Goal: Task Accomplishment & Management: Manage account settings

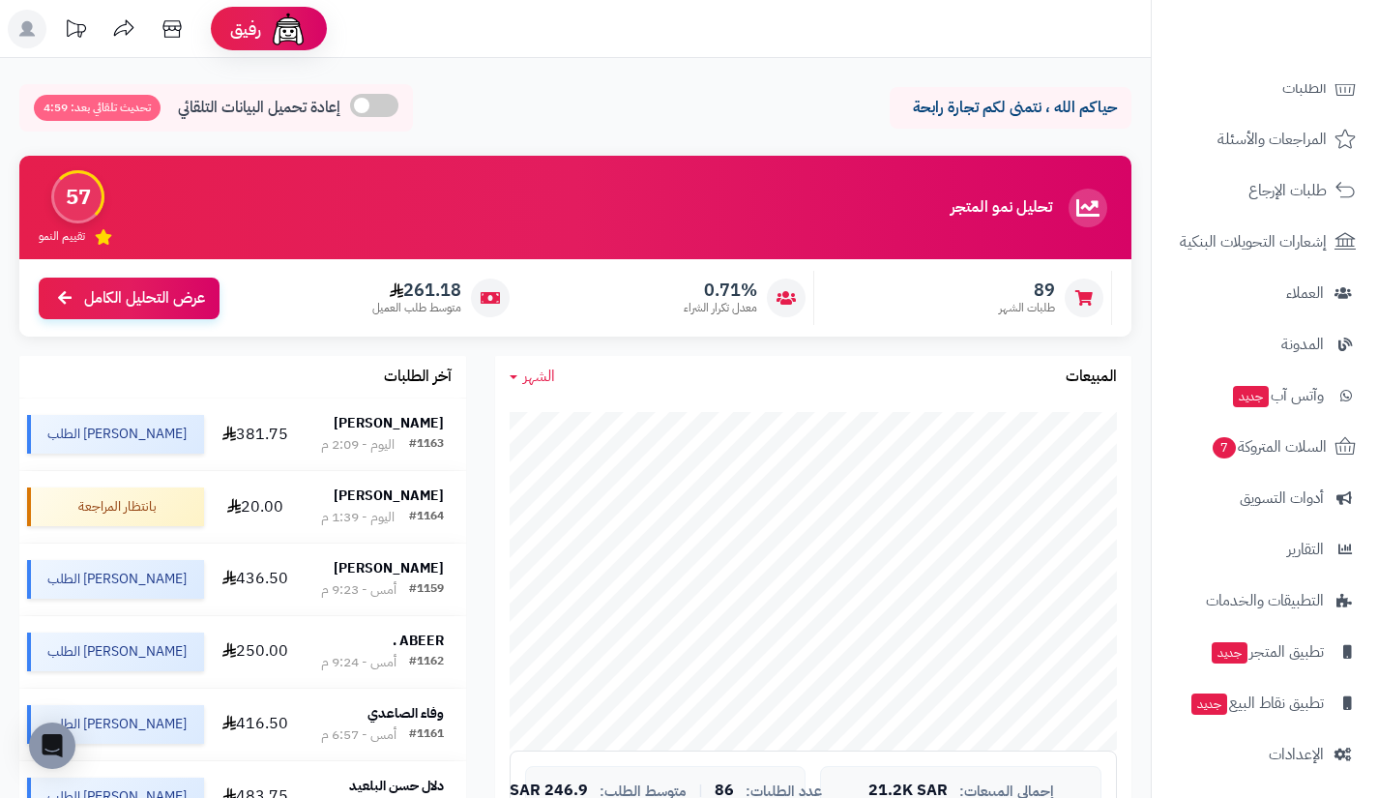
scroll to position [135, 0]
click at [1255, 504] on span "أدوات التسويق" at bounding box center [1282, 497] width 84 height 27
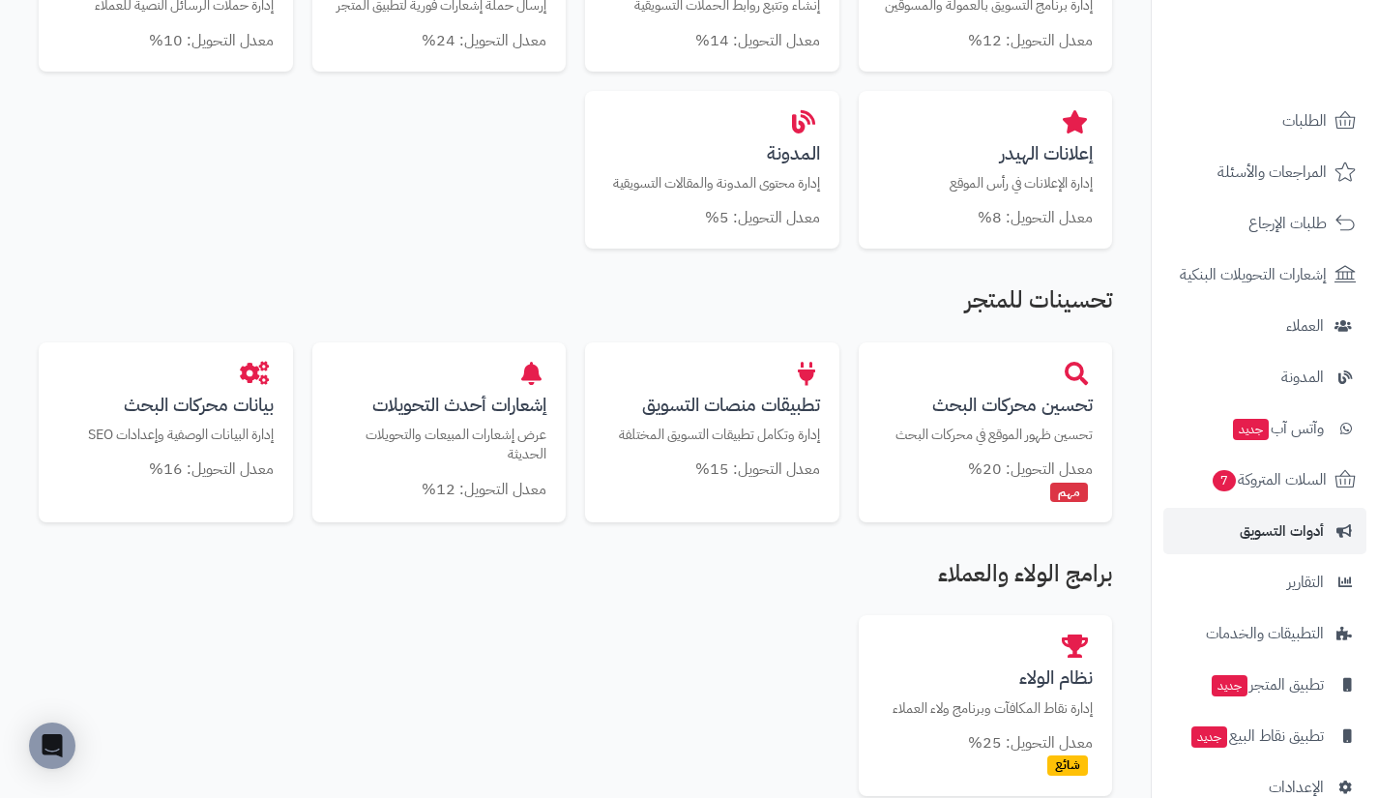
scroll to position [138, 0]
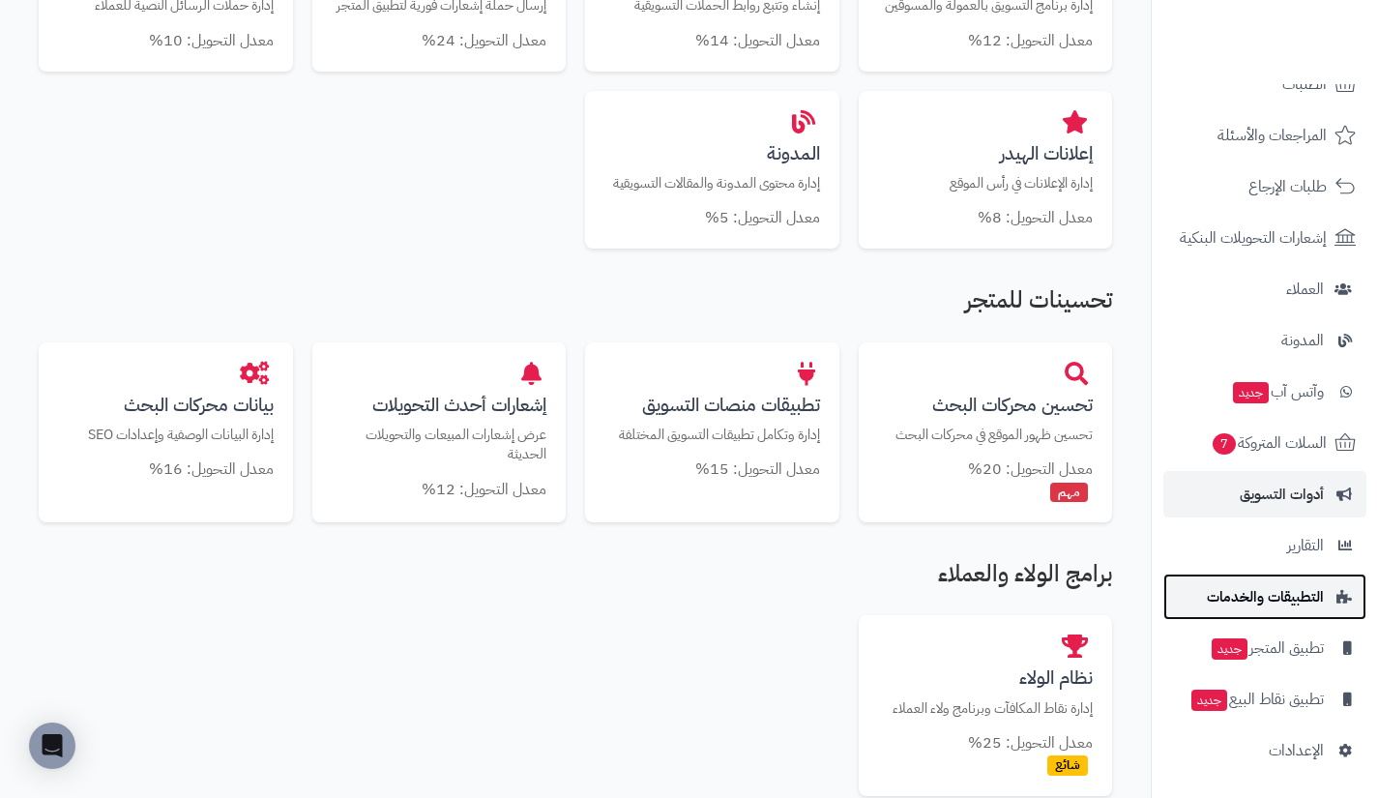
click at [1193, 588] on link "التطبيقات والخدمات" at bounding box center [1265, 597] width 203 height 46
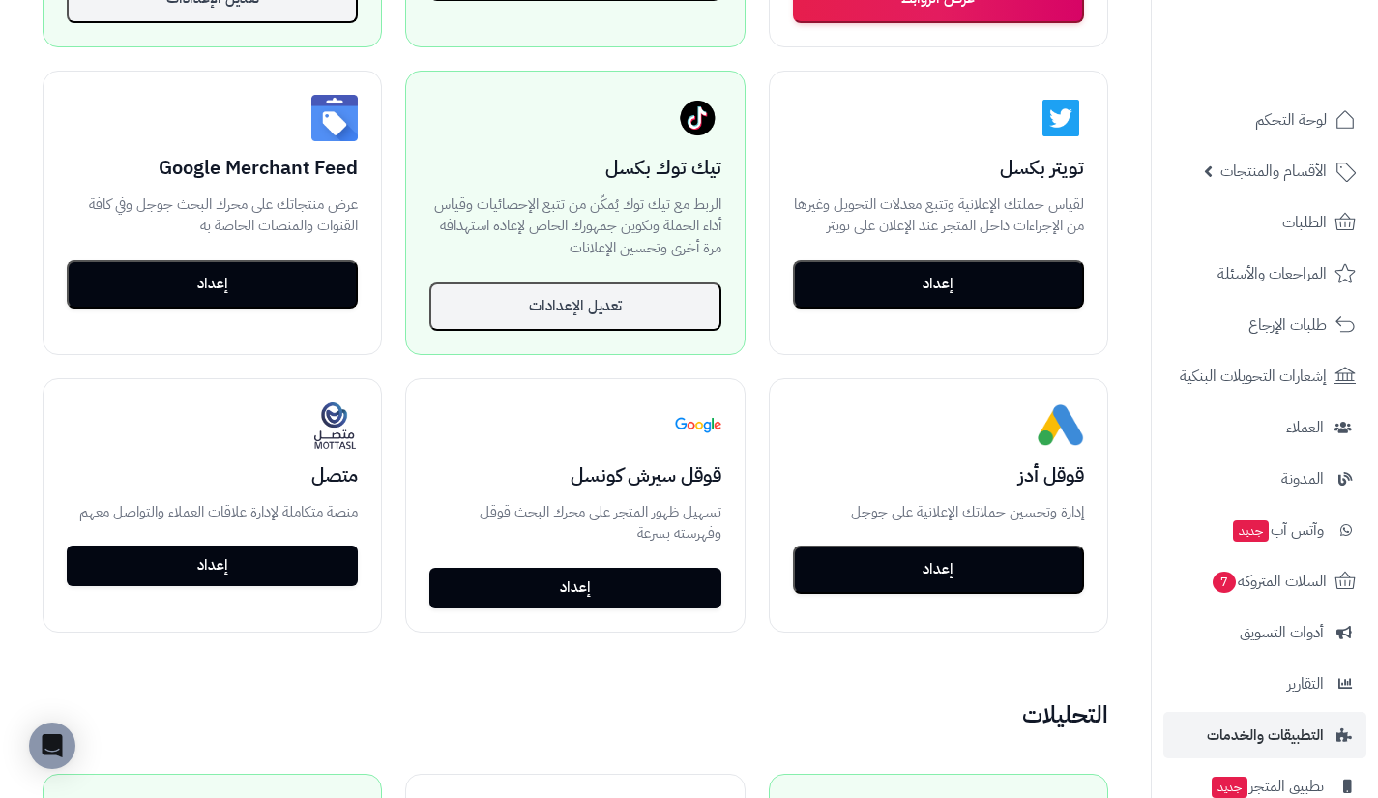
scroll to position [650, 0]
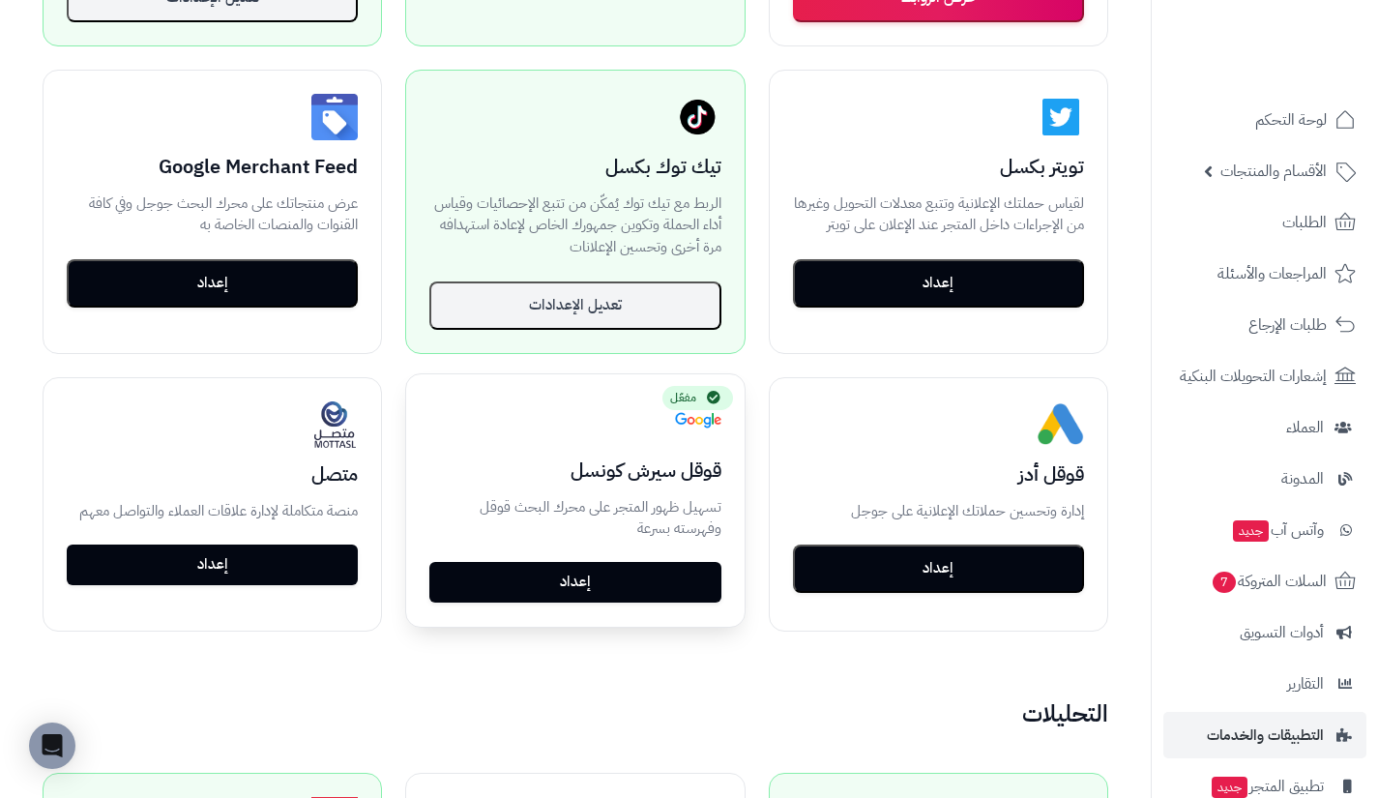
click at [608, 570] on link "إعداد" at bounding box center [574, 582] width 291 height 41
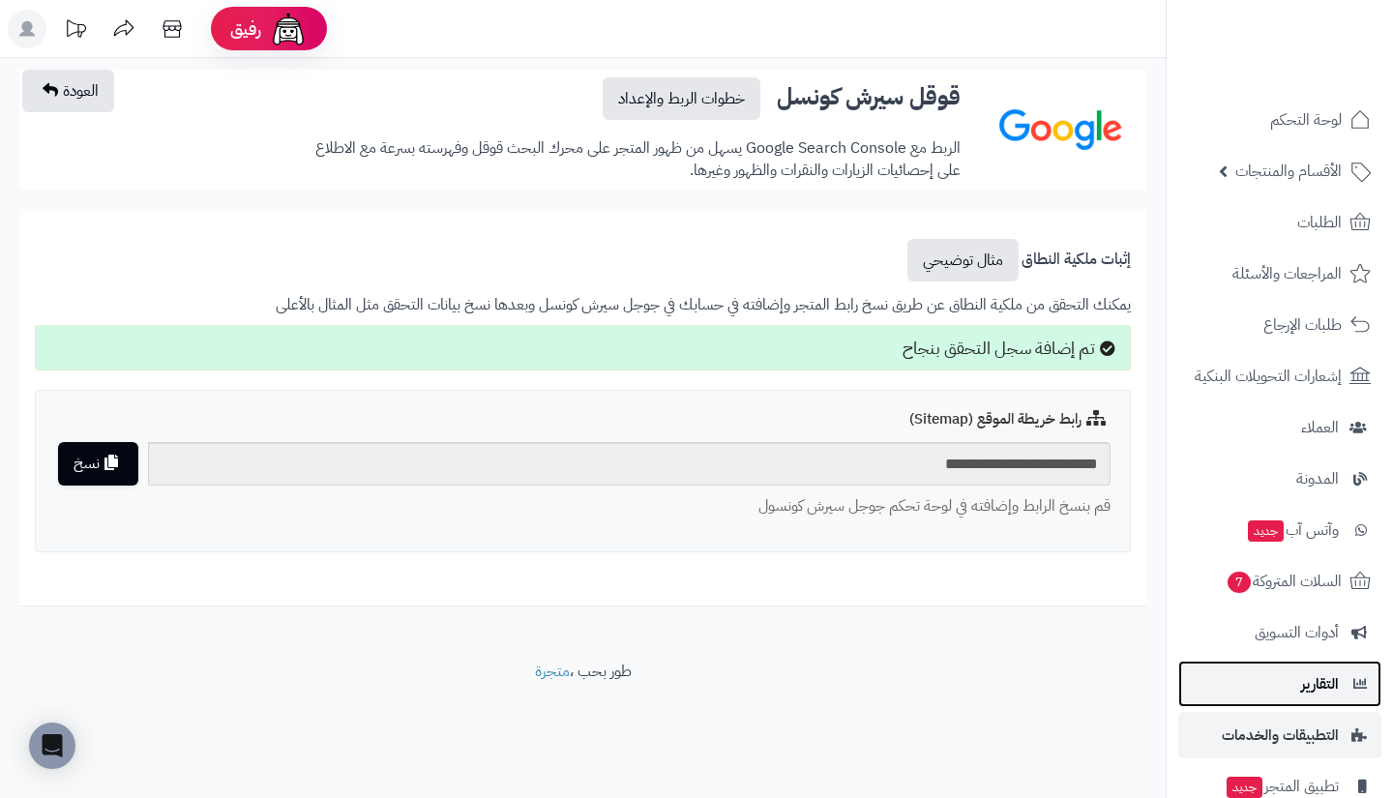
click at [1257, 680] on link "التقارير" at bounding box center [1279, 684] width 203 height 46
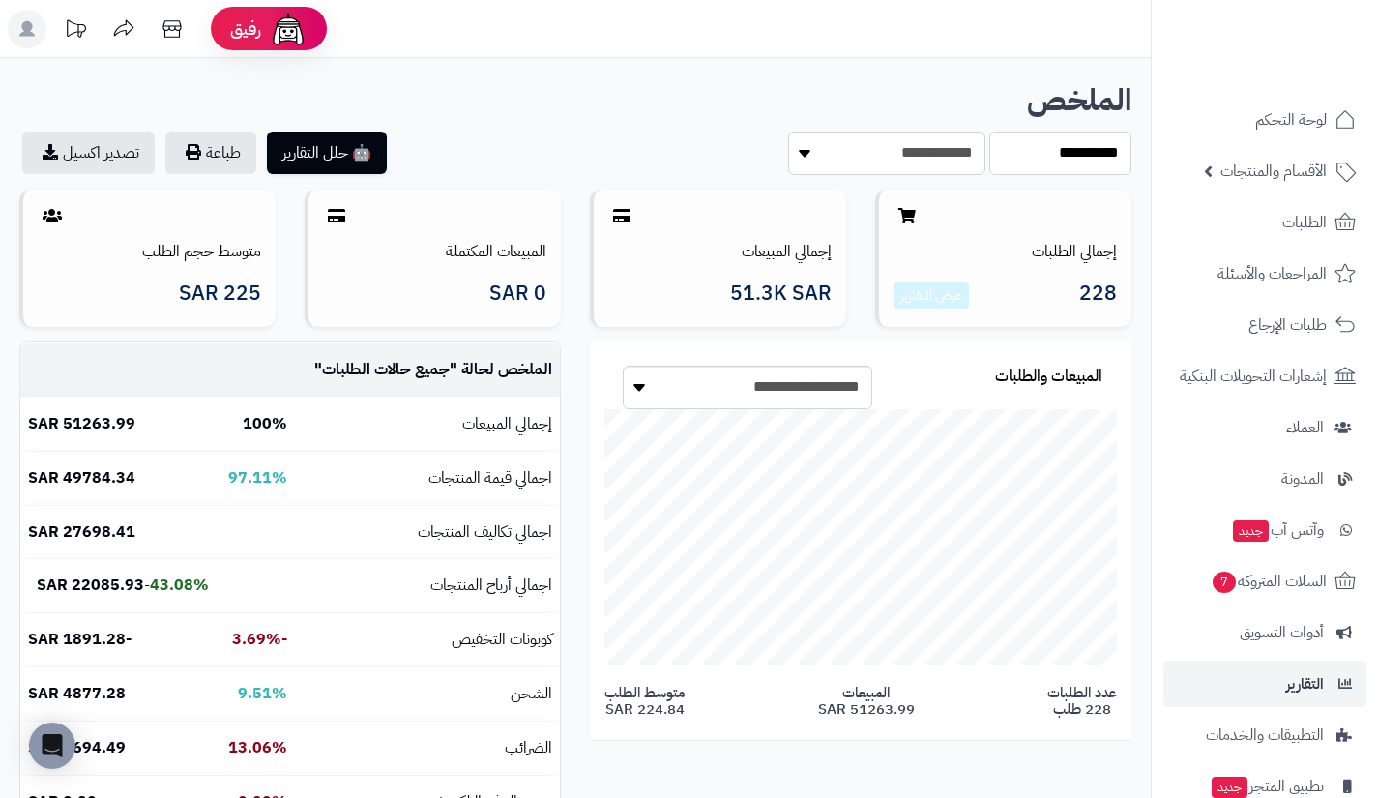
click at [1006, 172] on select "**********" at bounding box center [1060, 154] width 143 height 44
select select "******"
click at [989, 132] on select "**********" at bounding box center [1060, 154] width 143 height 44
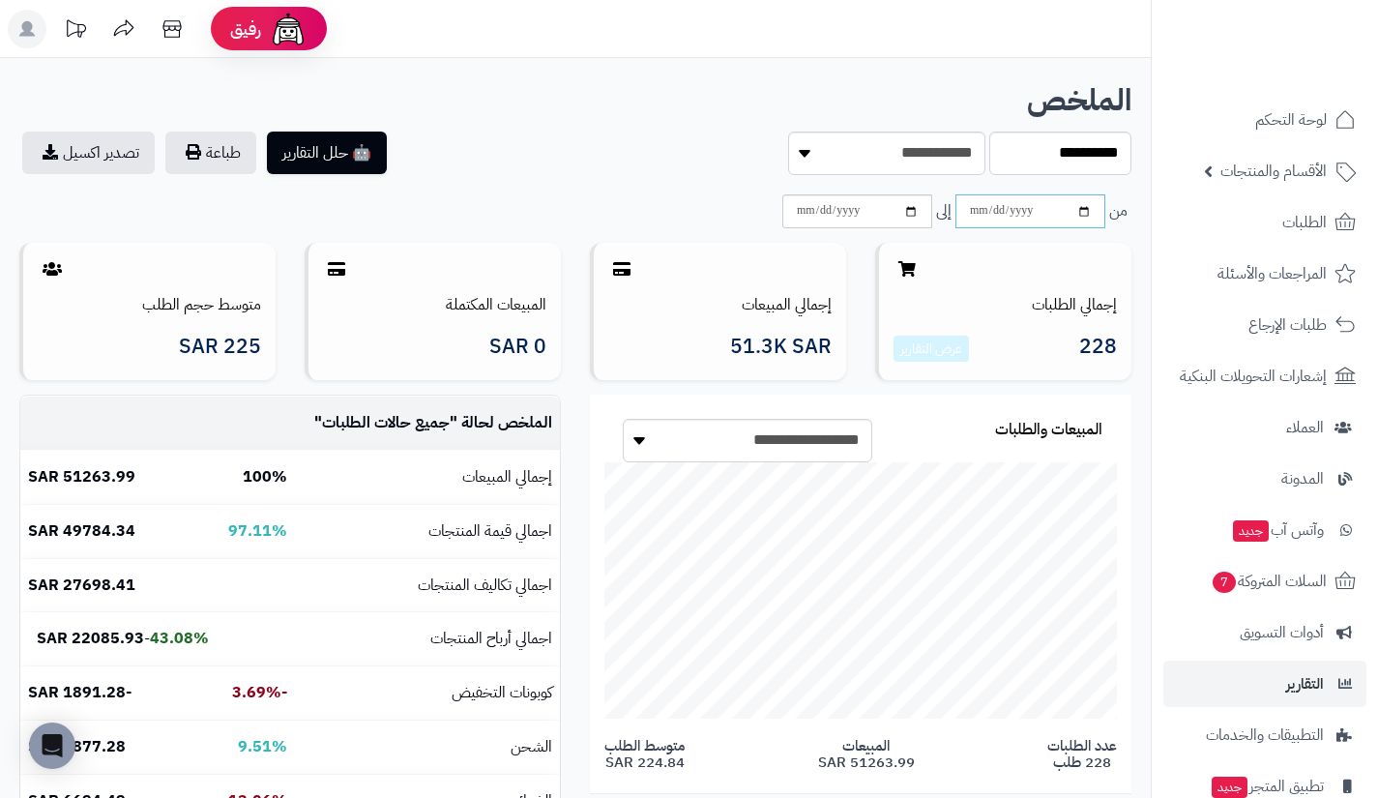
click at [978, 209] on input "date" at bounding box center [1031, 211] width 150 height 34
type input "**********"
click at [806, 209] on input "date" at bounding box center [857, 211] width 150 height 34
type input "**********"
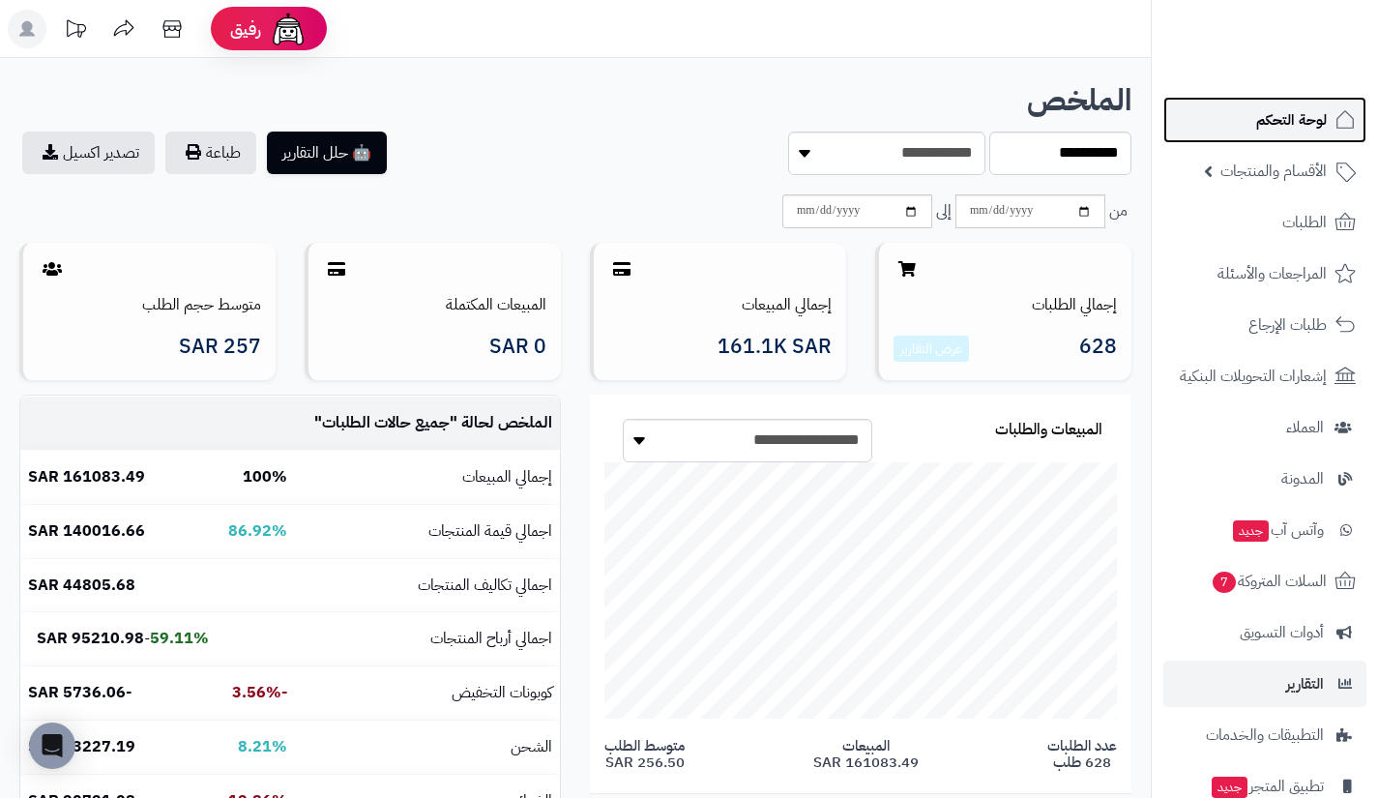
click at [1225, 111] on link "لوحة التحكم" at bounding box center [1265, 120] width 203 height 46
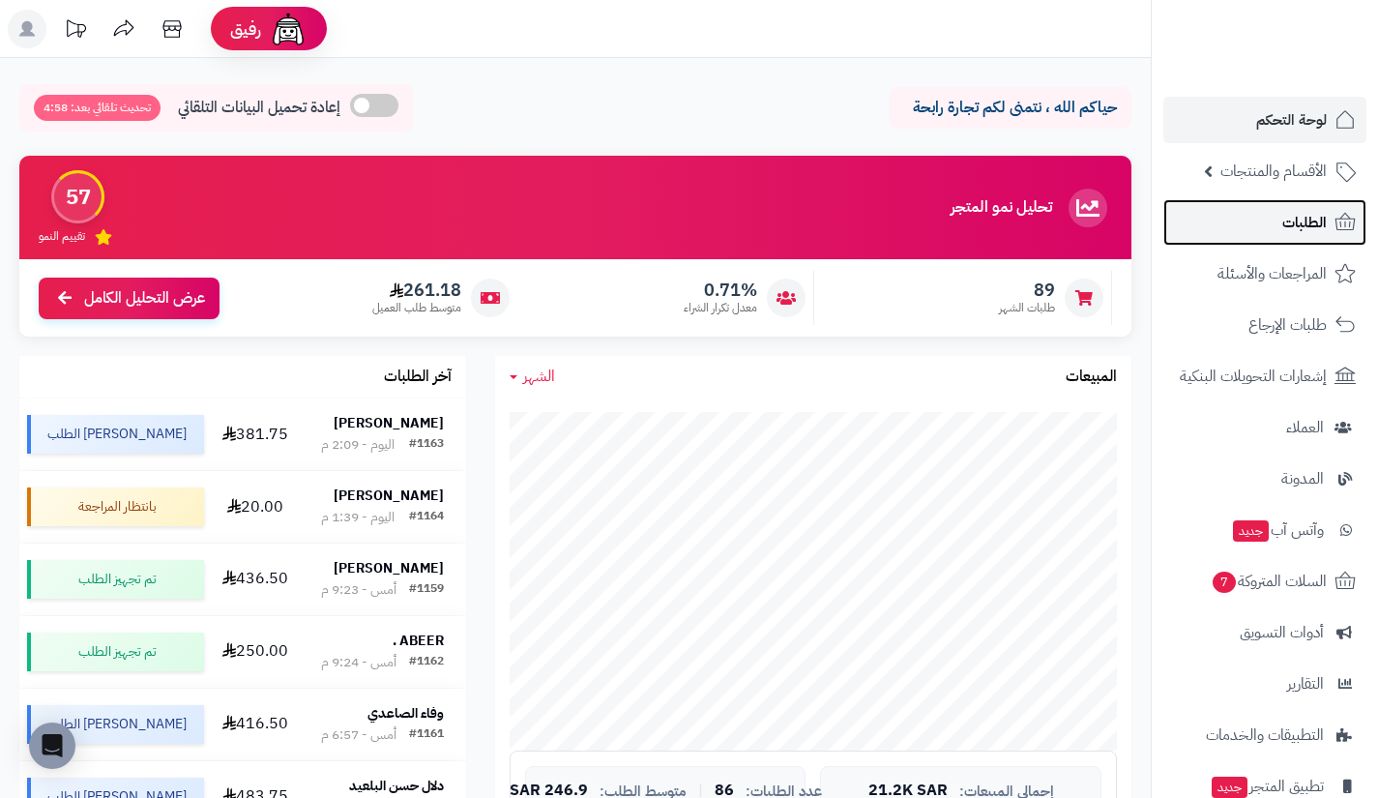
click at [1218, 212] on link "الطلبات" at bounding box center [1265, 222] width 203 height 46
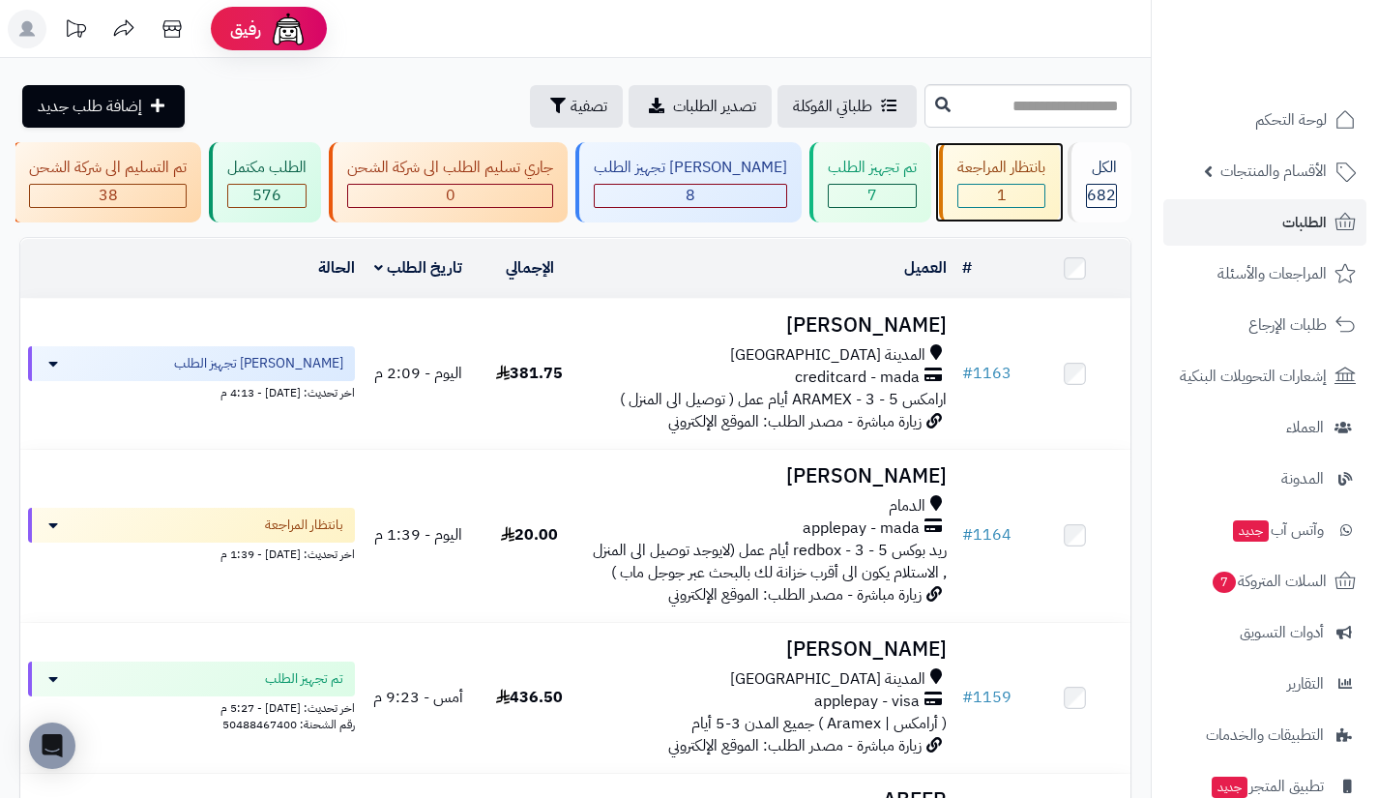
click at [978, 184] on div "1" at bounding box center [1002, 196] width 88 height 24
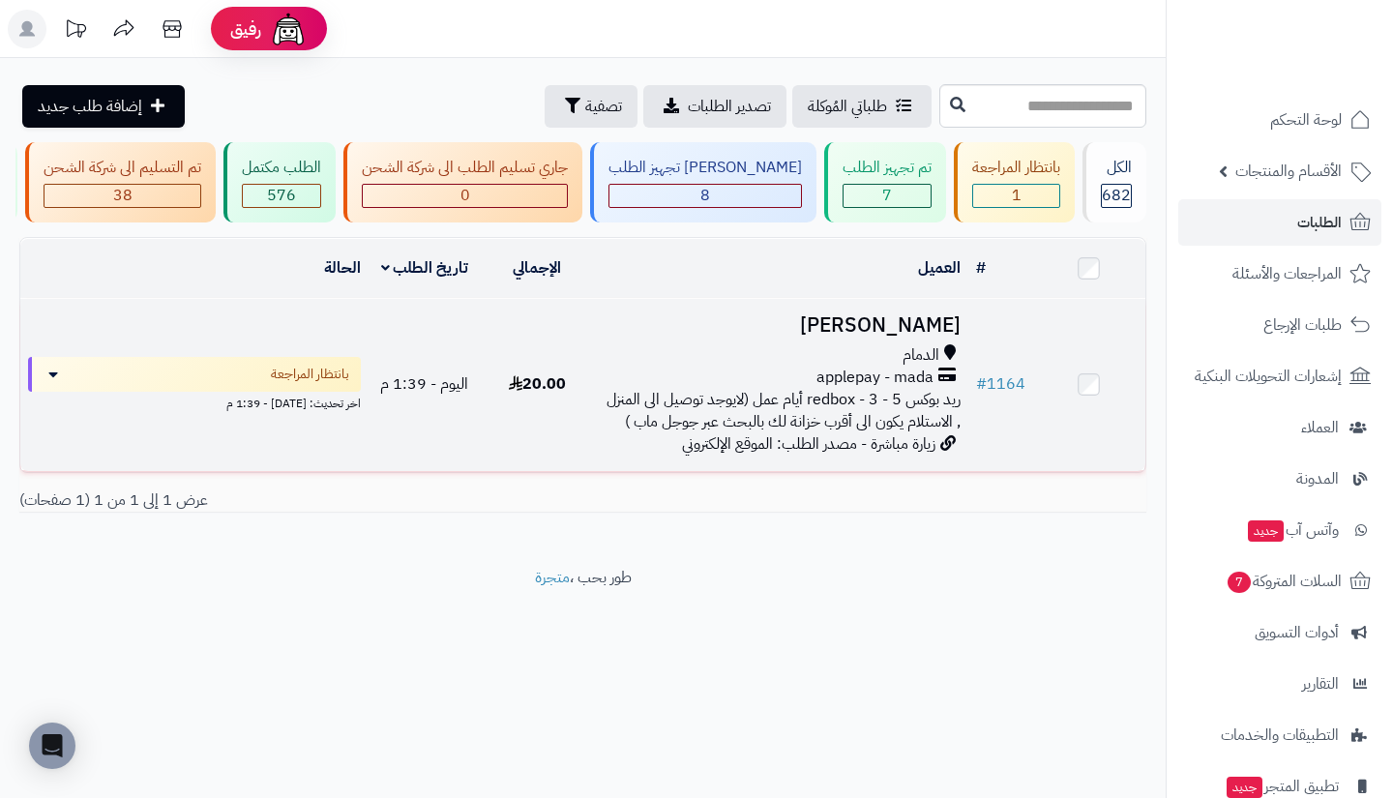
click at [873, 456] on span "زيارة مباشرة - مصدر الطلب: الموقع الإلكتروني" at bounding box center [808, 443] width 253 height 23
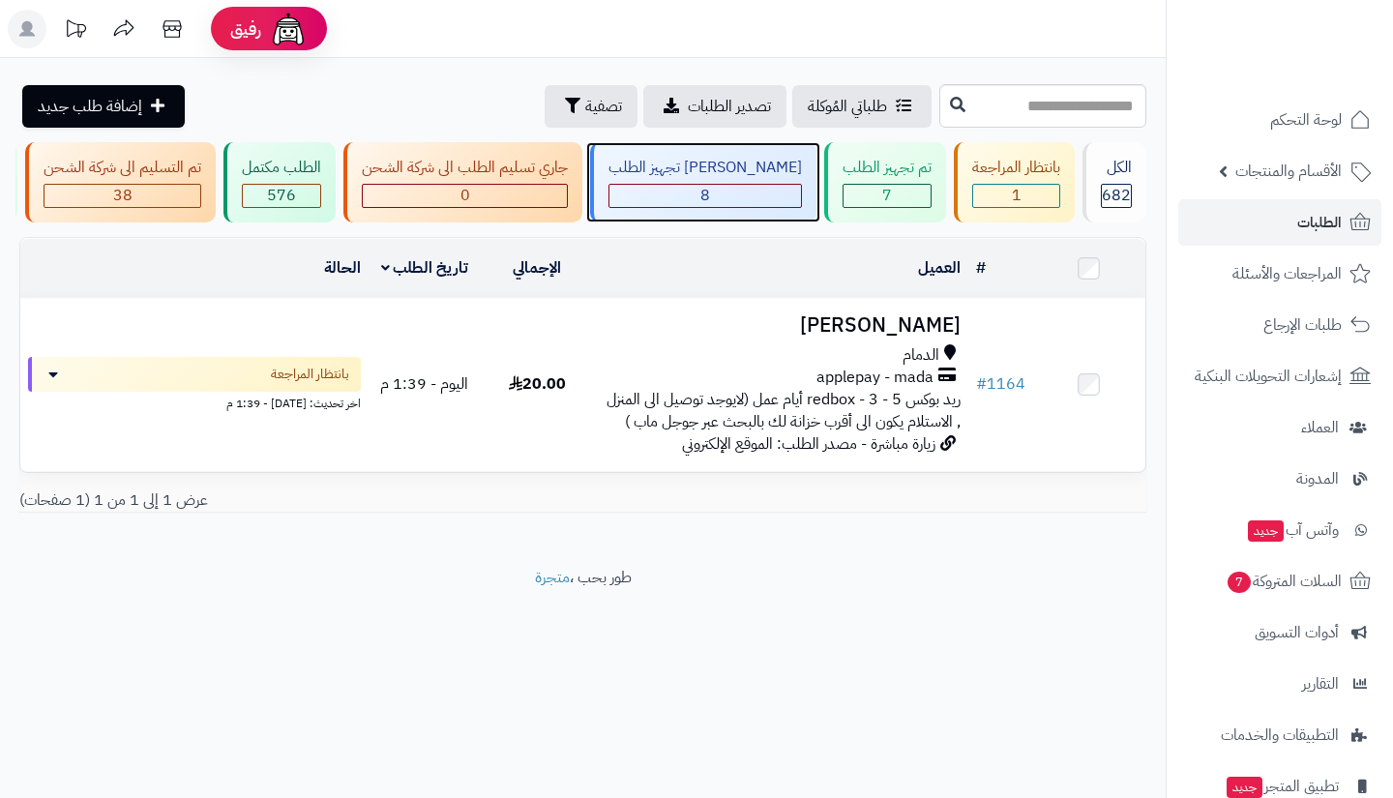
drag, startPoint x: 0, startPoint y: 0, endPoint x: 759, endPoint y: 195, distance: 784.0
click at [759, 195] on div "8" at bounding box center [705, 196] width 192 height 22
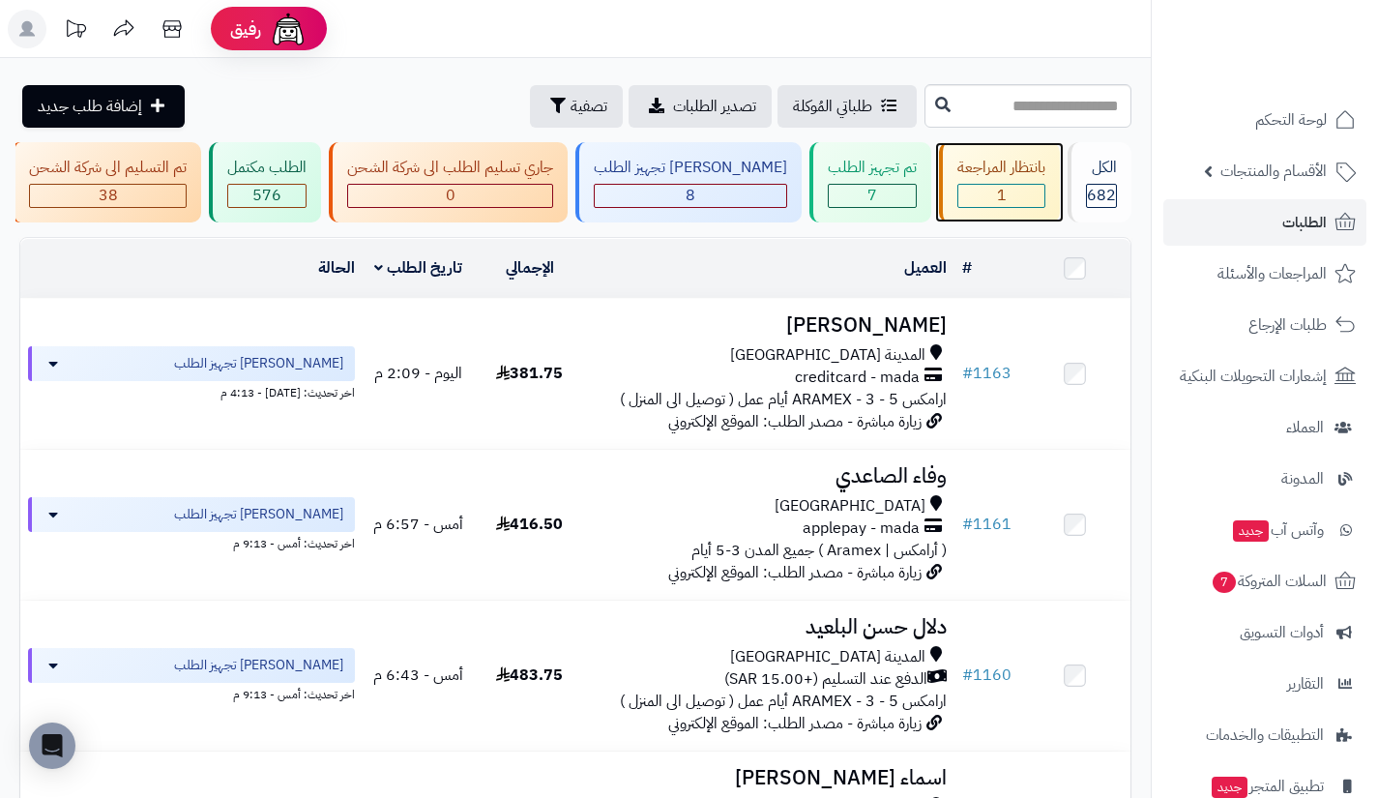
click at [1028, 188] on div "1" at bounding box center [1001, 196] width 86 height 22
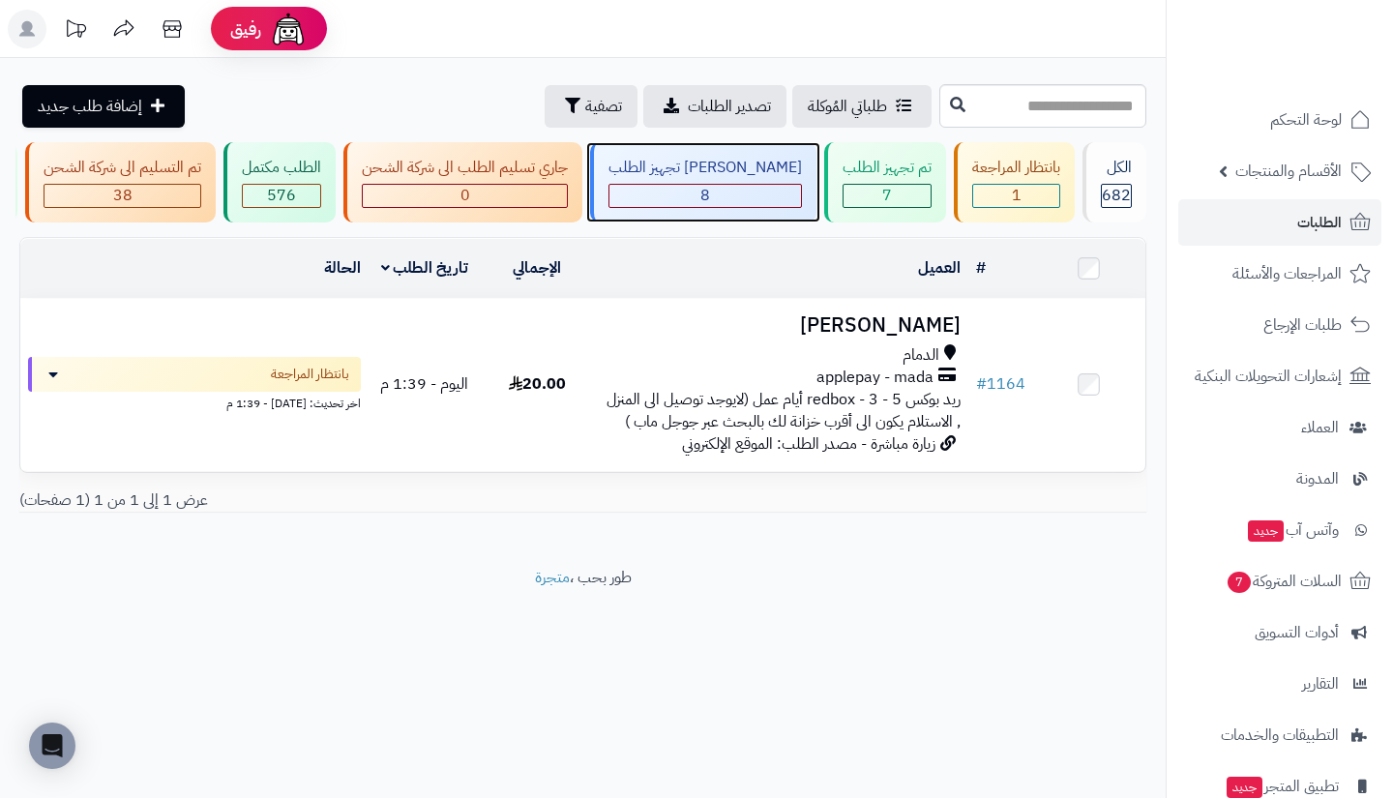
click at [764, 174] on div "[PERSON_NAME] تجهيز الطلب" at bounding box center [704, 168] width 193 height 22
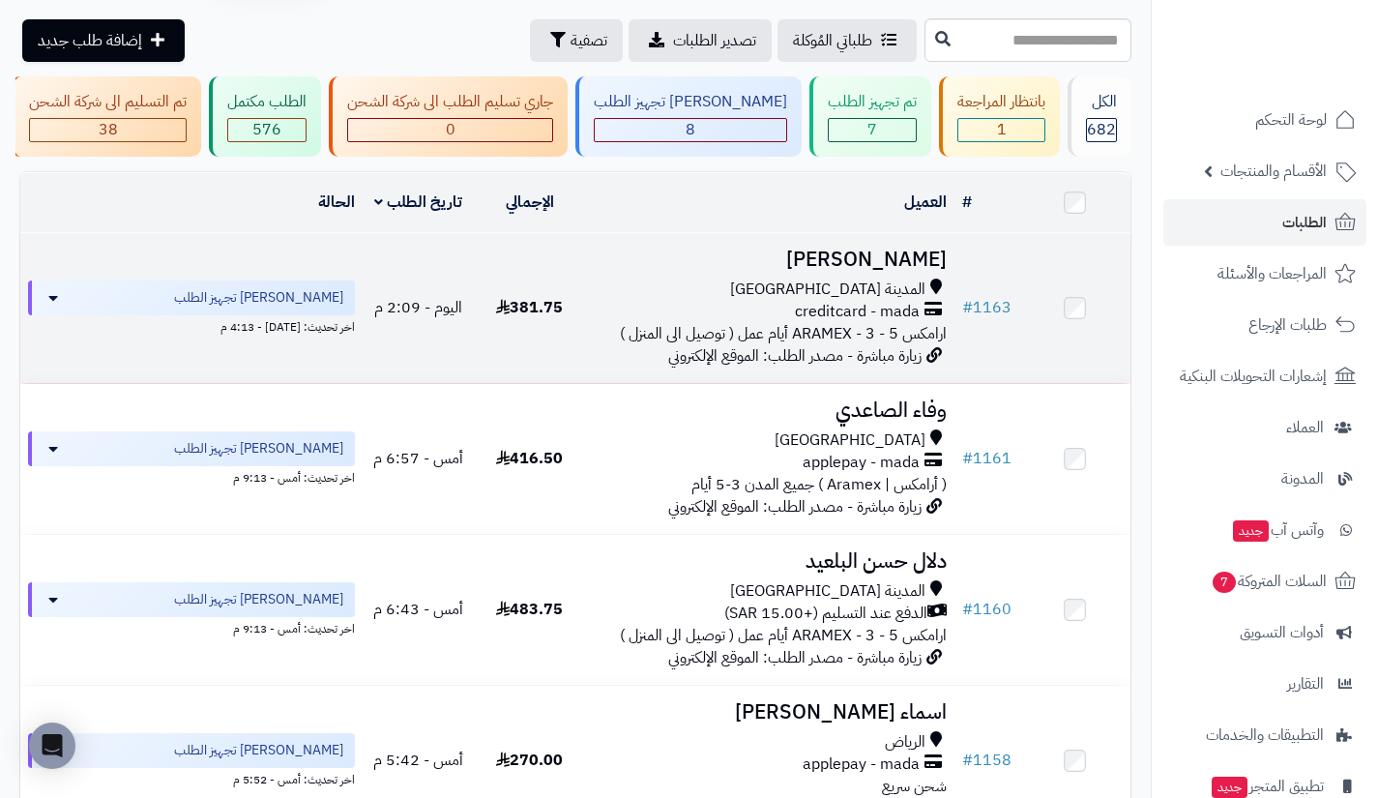
scroll to position [65, 0]
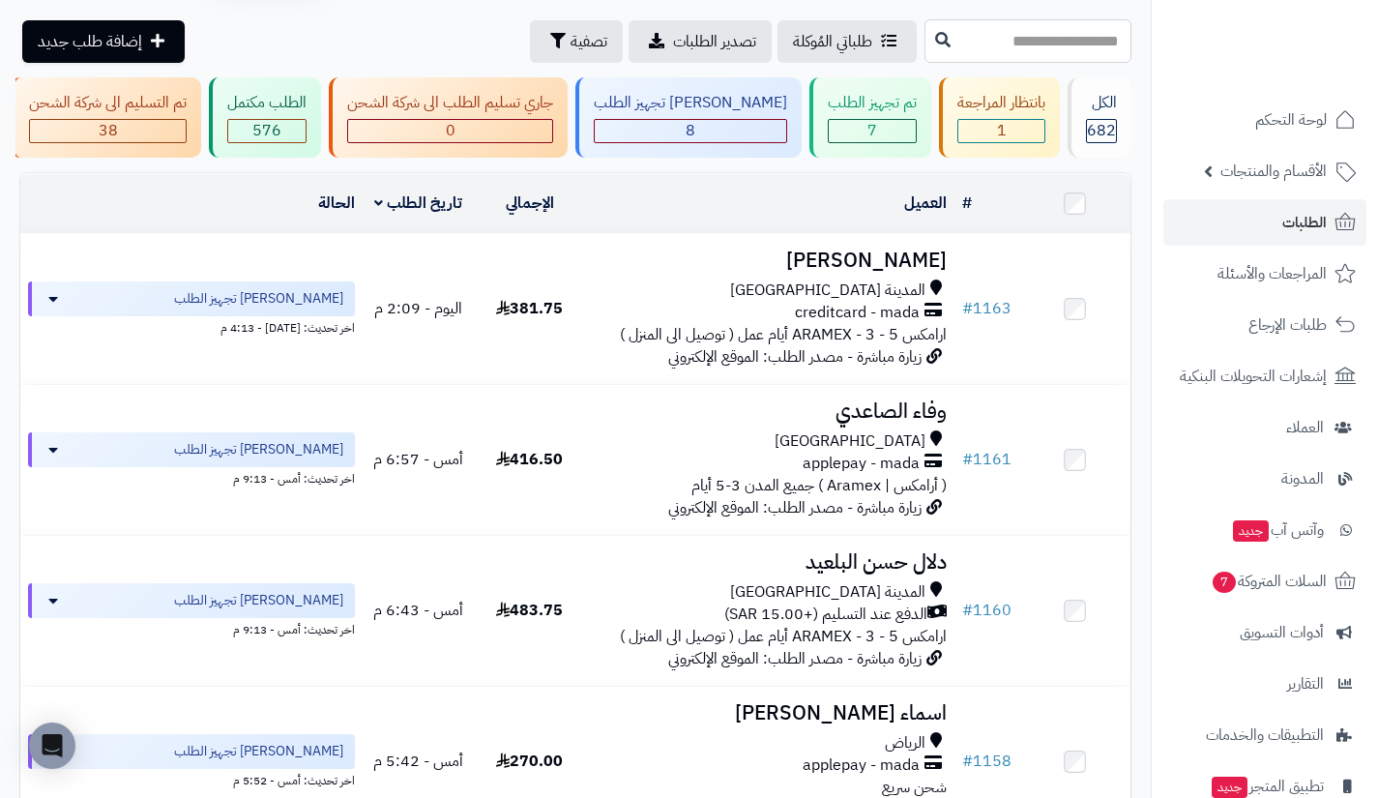
click at [925, 50] on input "text" at bounding box center [1028, 41] width 207 height 44
type input "****"
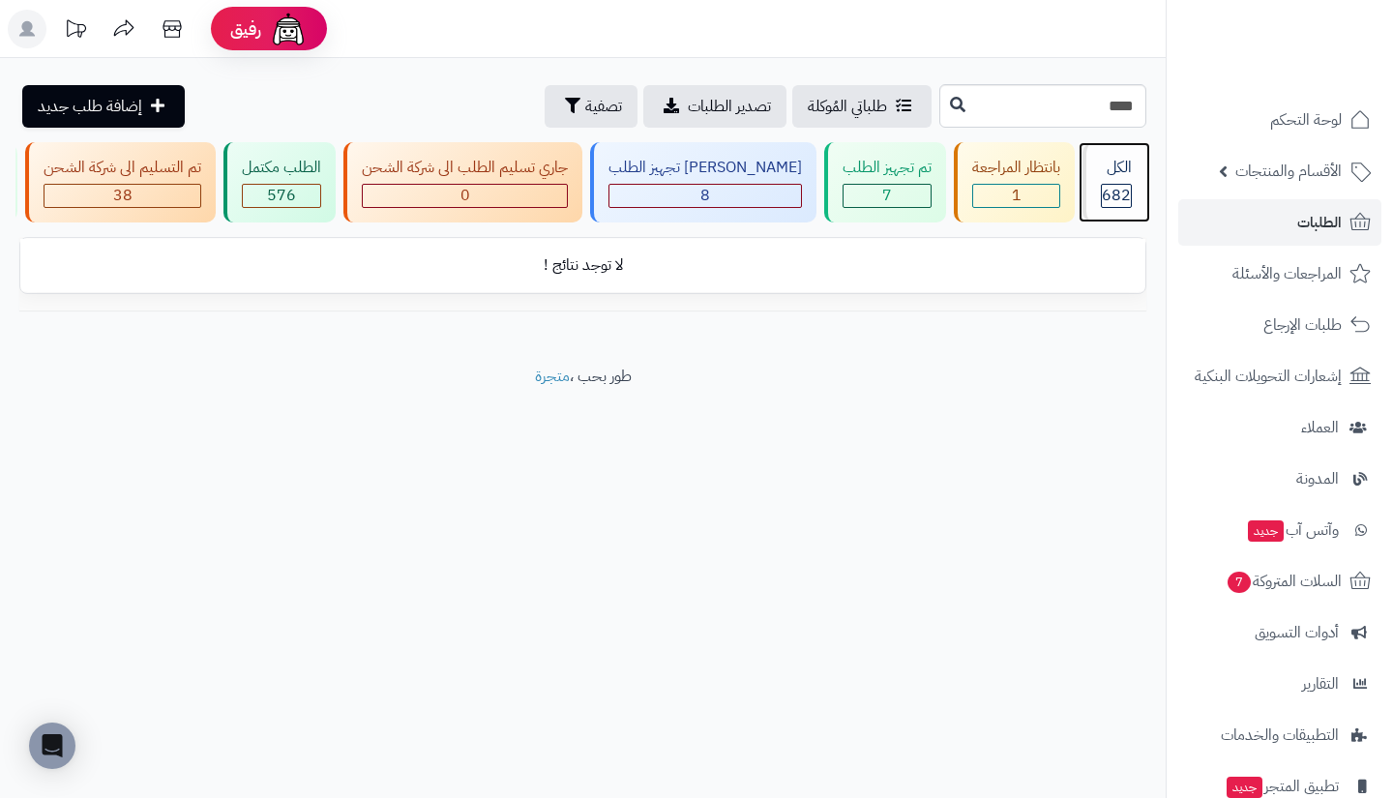
click at [1104, 176] on div "الكل" at bounding box center [1116, 168] width 31 height 22
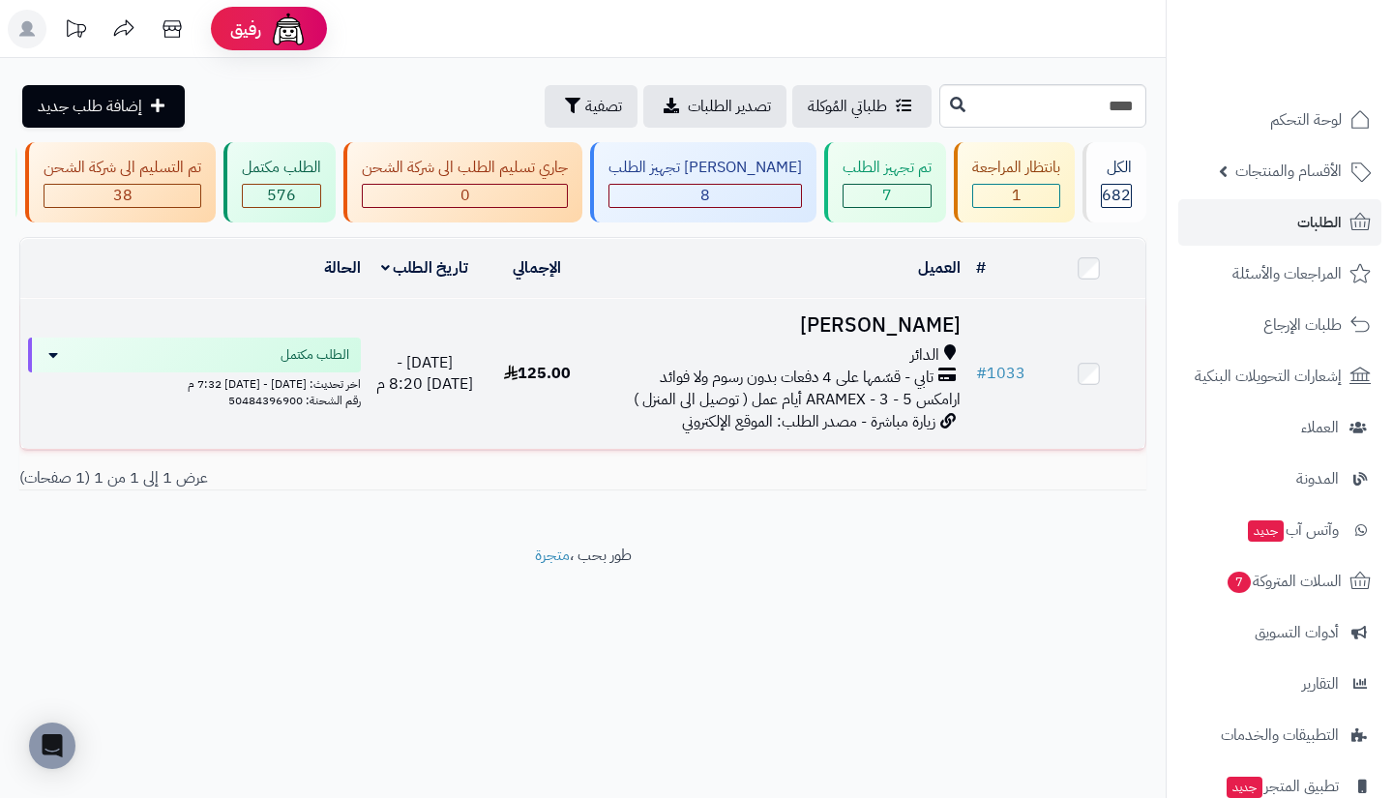
click at [944, 389] on icon at bounding box center [946, 378] width 17 height 22
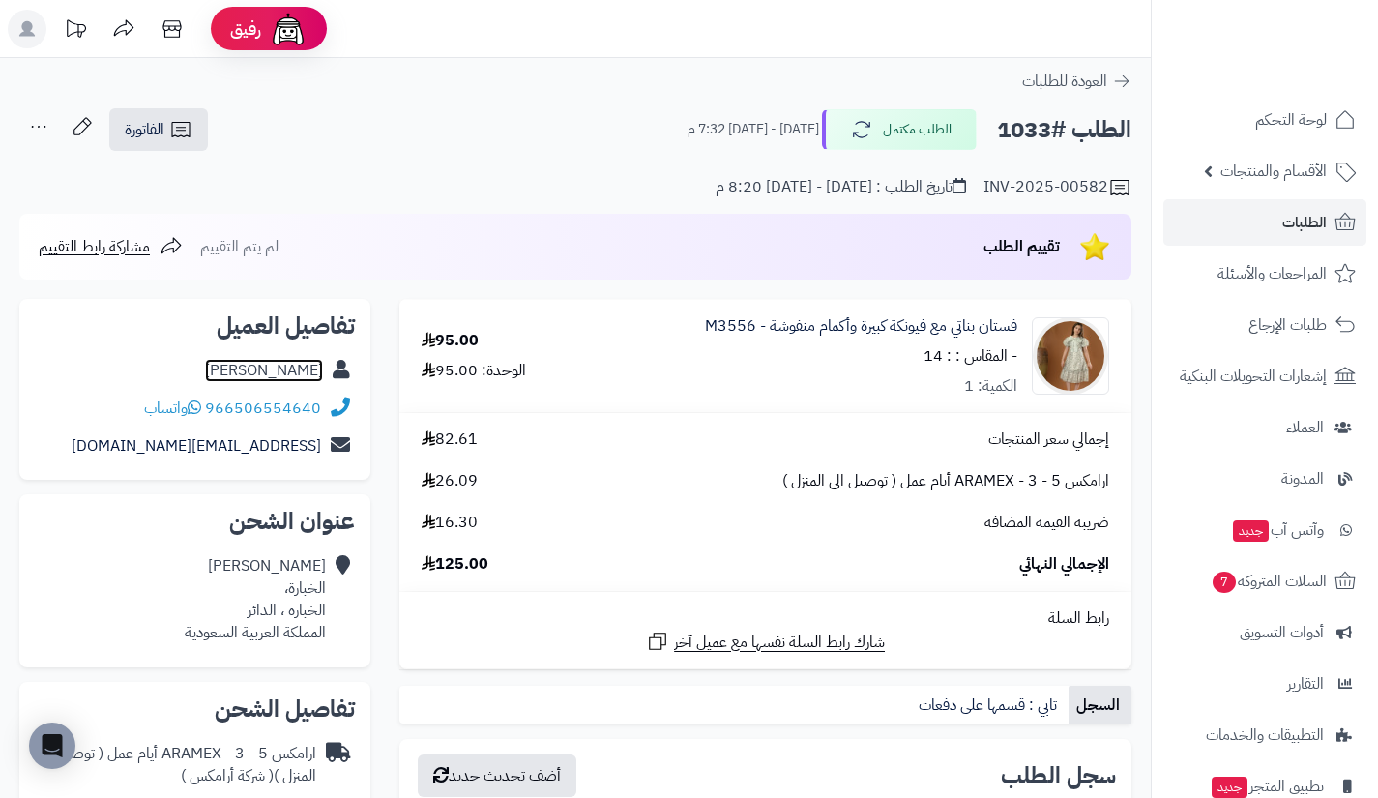
click at [293, 371] on link "Hanadi Almalki" at bounding box center [264, 370] width 118 height 23
click at [1198, 216] on link "الطلبات" at bounding box center [1265, 222] width 203 height 46
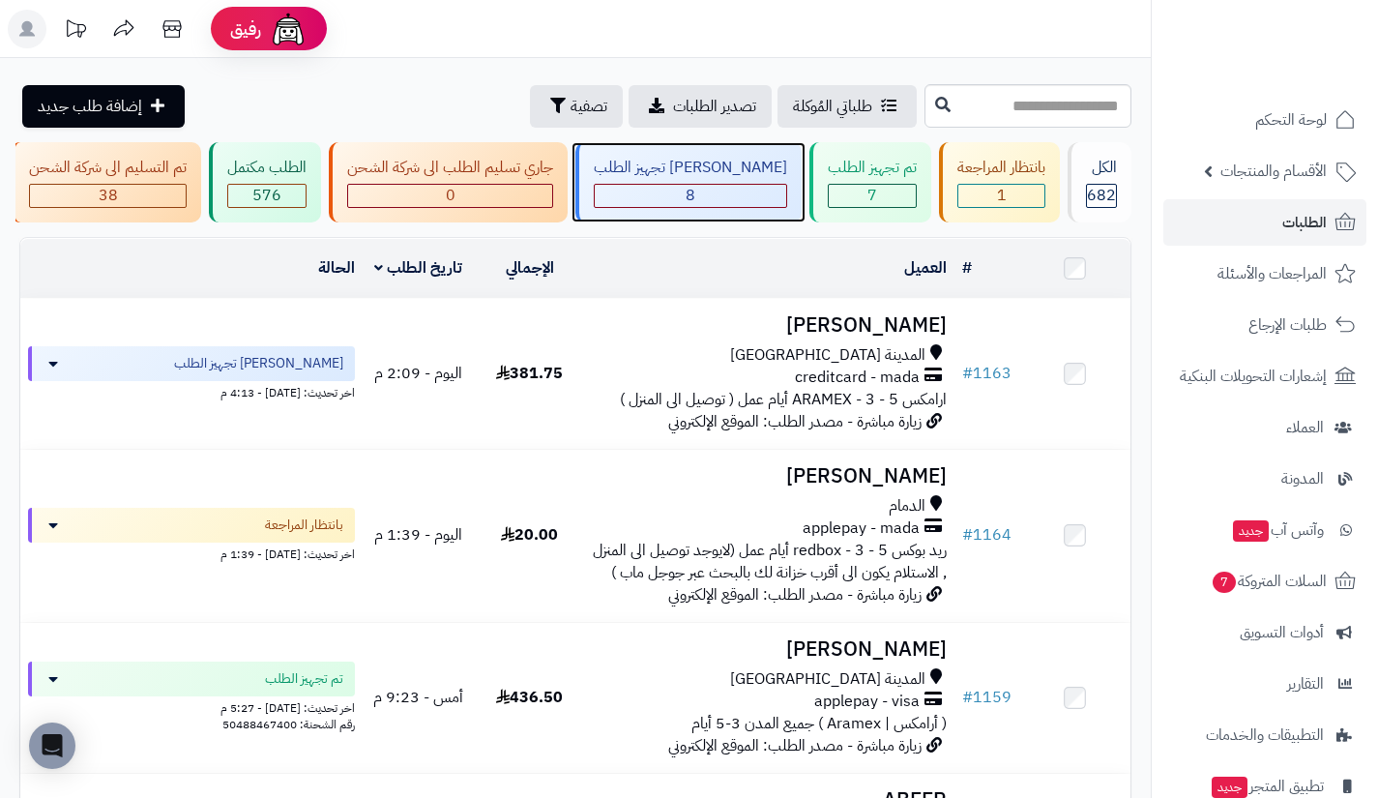
click at [779, 209] on div "جاري تجهيز الطلب 8" at bounding box center [688, 182] width 226 height 80
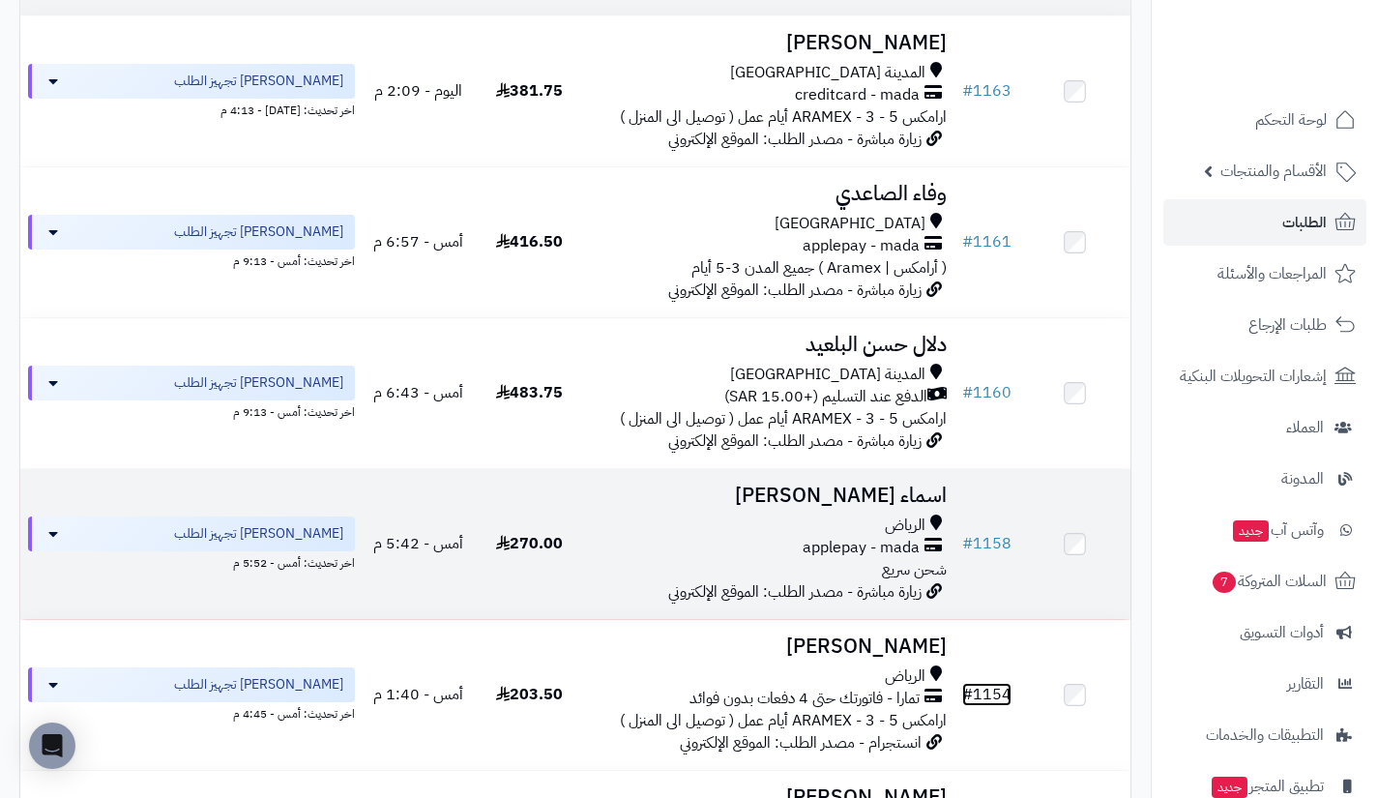
scroll to position [279, 0]
